Goal: Task Accomplishment & Management: Manage account settings

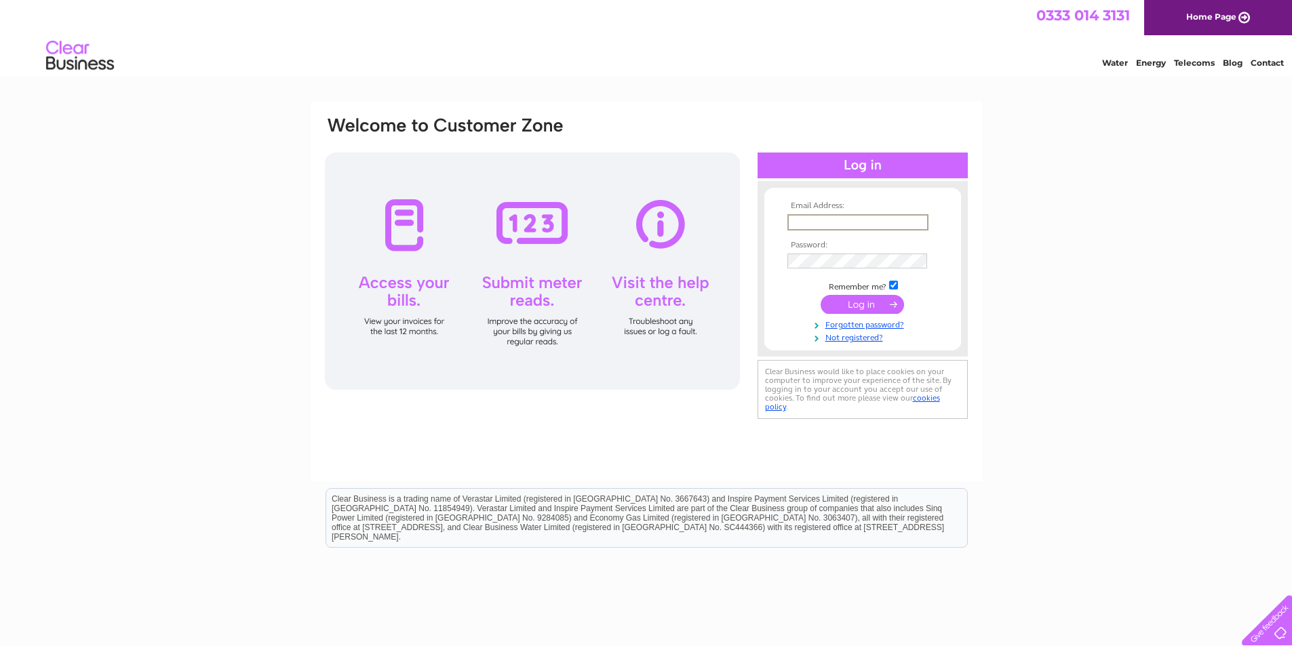
click at [894, 223] on input "text" at bounding box center [857, 222] width 141 height 16
type input "sue@sticx.co.uk"
click at [820, 295] on input "submit" at bounding box center [861, 304] width 83 height 19
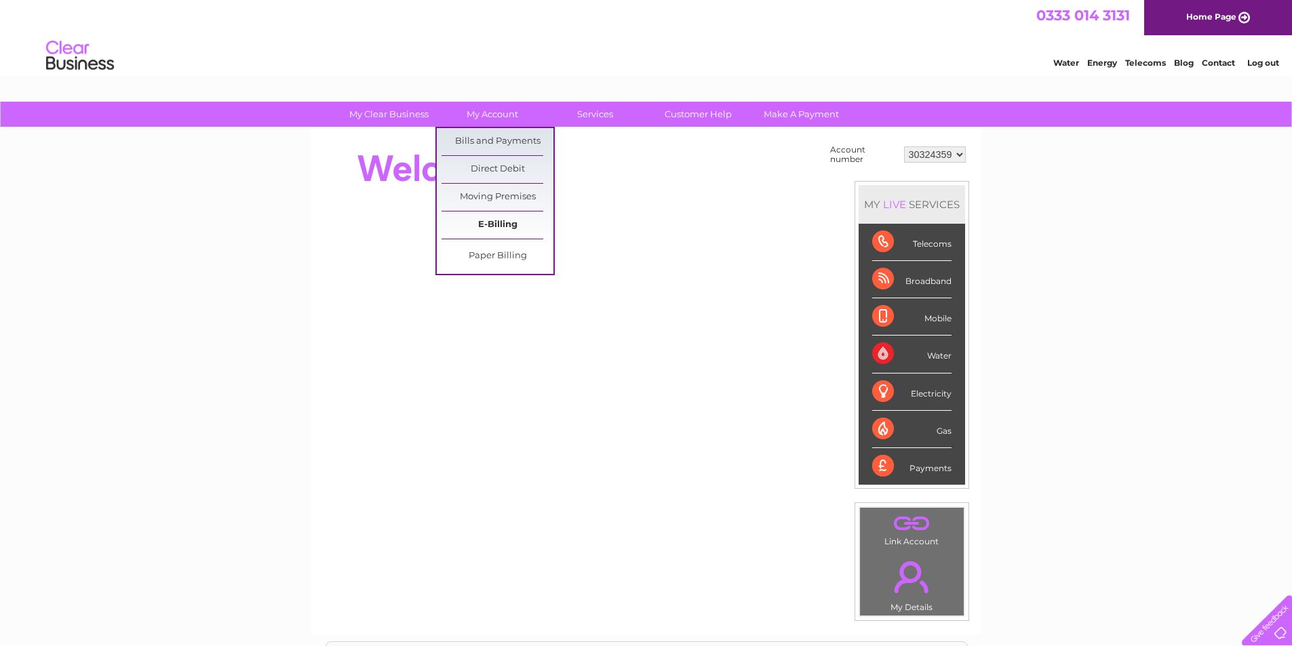
click at [505, 226] on link "E-Billing" at bounding box center [497, 225] width 112 height 27
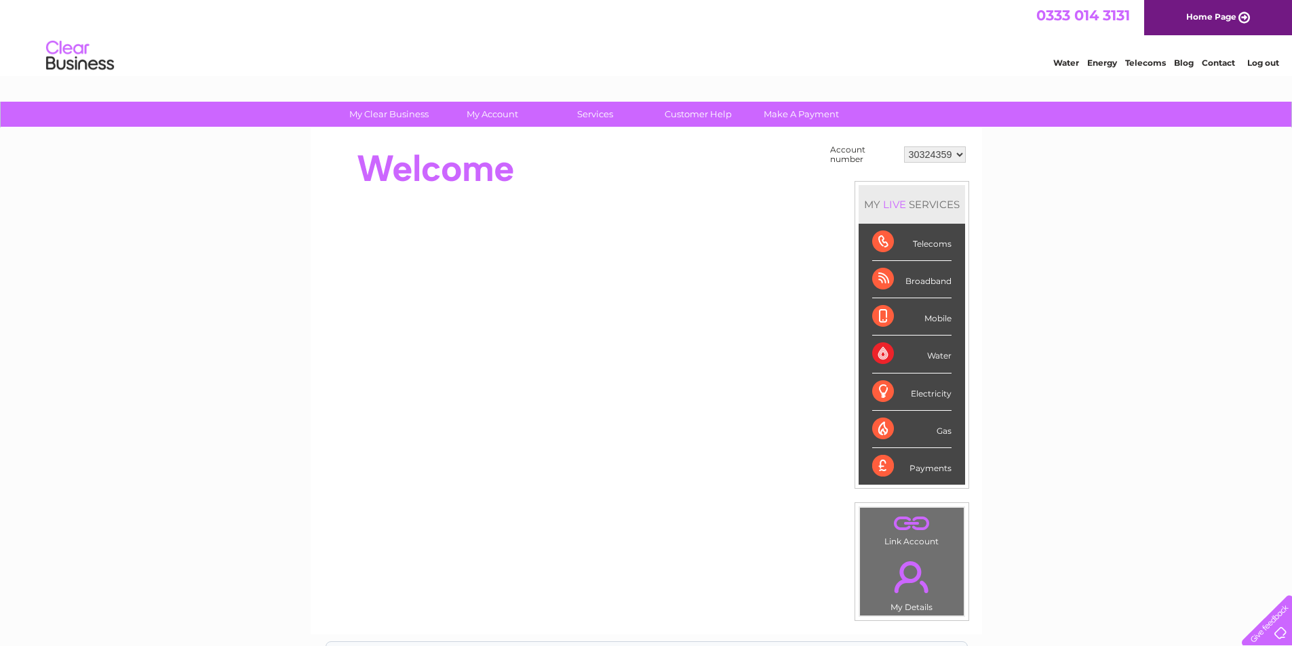
click at [881, 357] on div "Water" at bounding box center [911, 354] width 79 height 37
click at [961, 158] on select "30324359" at bounding box center [935, 154] width 62 height 16
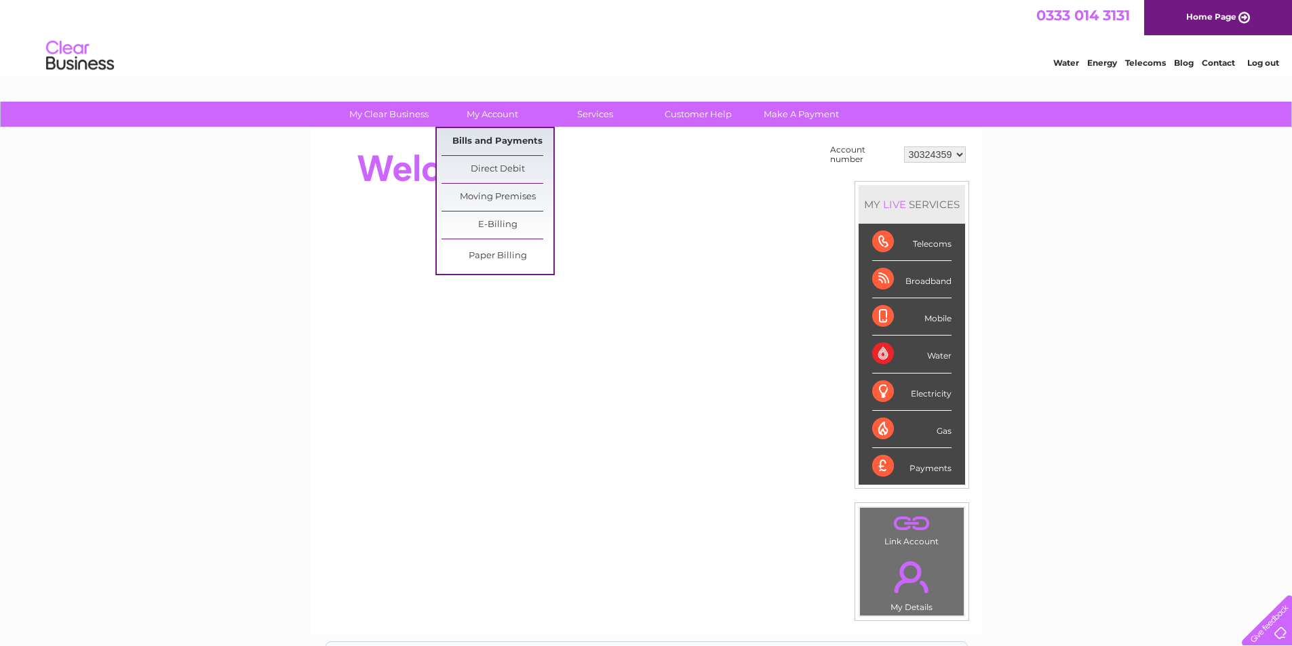
click at [486, 142] on link "Bills and Payments" at bounding box center [497, 141] width 112 height 27
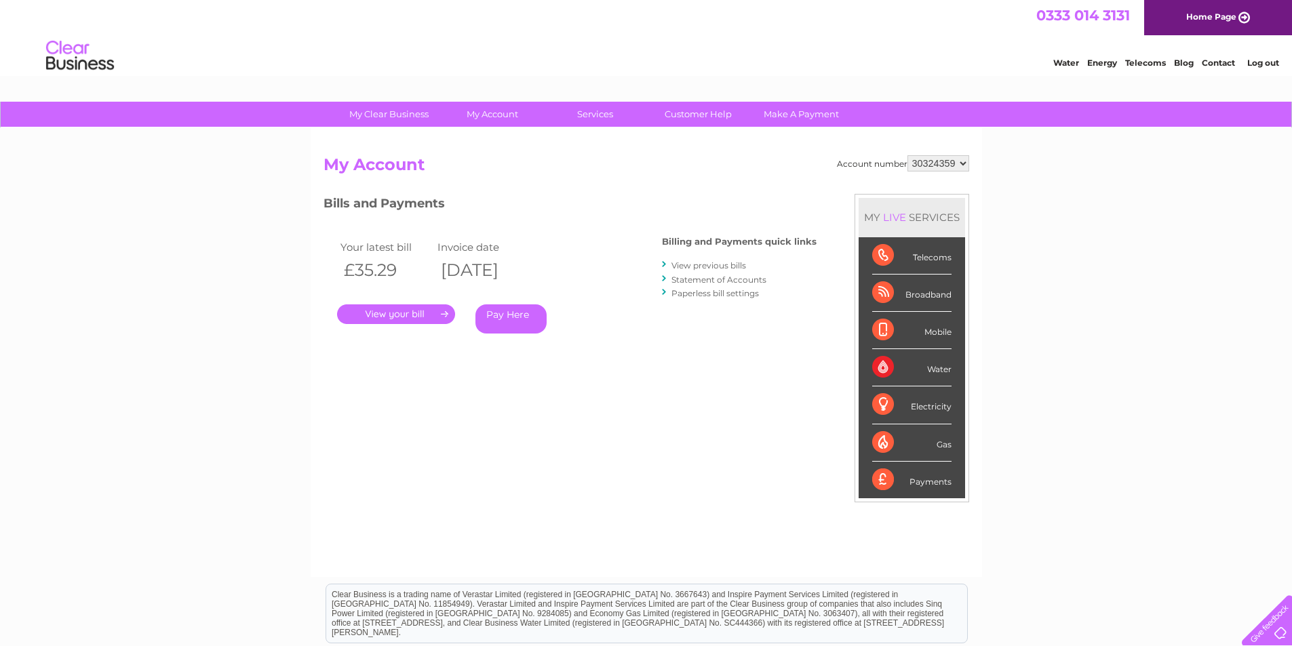
click at [1260, 63] on link "Log out" at bounding box center [1263, 63] width 32 height 10
